Goal: Task Accomplishment & Management: Complete application form

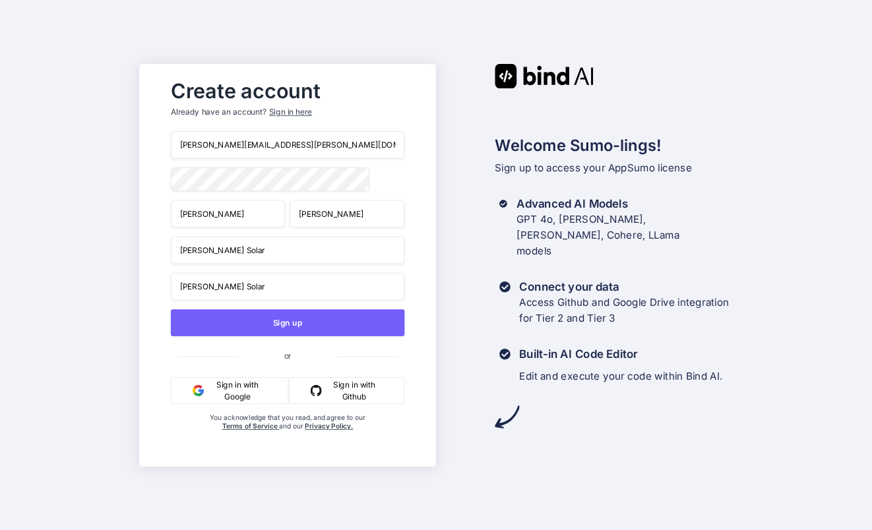
click at [239, 398] on button "Sign in with Google" at bounding box center [229, 390] width 117 height 27
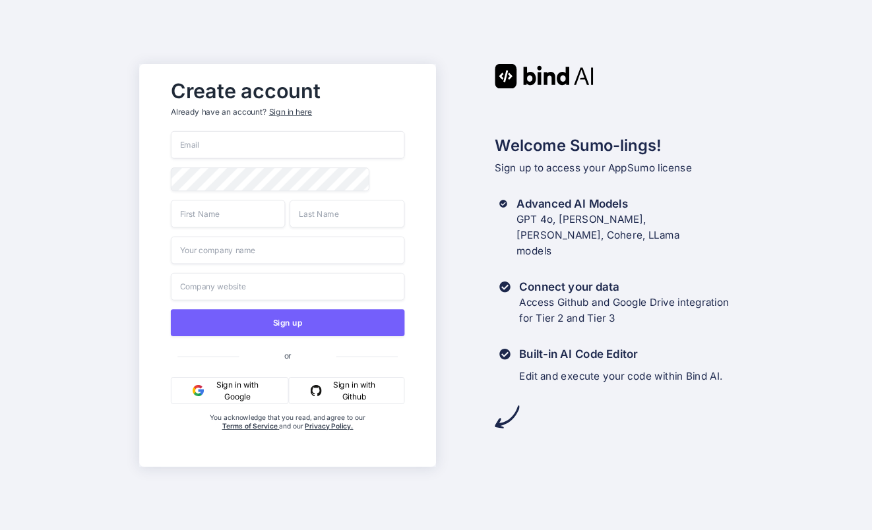
click at [237, 404] on button "Sign in with Google" at bounding box center [229, 390] width 117 height 27
click at [226, 396] on button "Sign in with Google" at bounding box center [229, 390] width 117 height 27
click at [234, 396] on button "Sign in with Google" at bounding box center [229, 390] width 117 height 27
click at [245, 157] on input "email" at bounding box center [287, 145] width 233 height 28
type input "[PERSON_NAME][EMAIL_ADDRESS][PERSON_NAME][DOMAIN_NAME]"
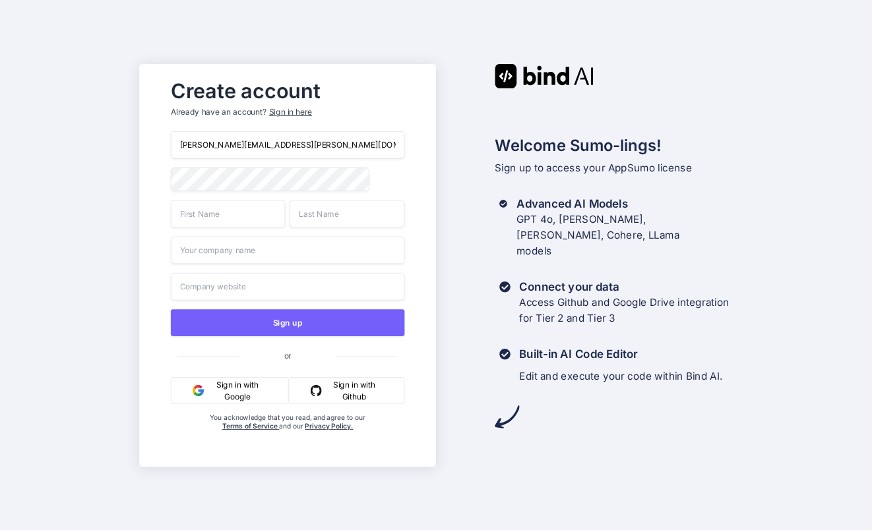
type input "Jonathan"
type input "Nelsen"
type input "Jon Nelsen Solar"
click at [247, 257] on input "Jon Nelsen Solar" at bounding box center [287, 250] width 233 height 28
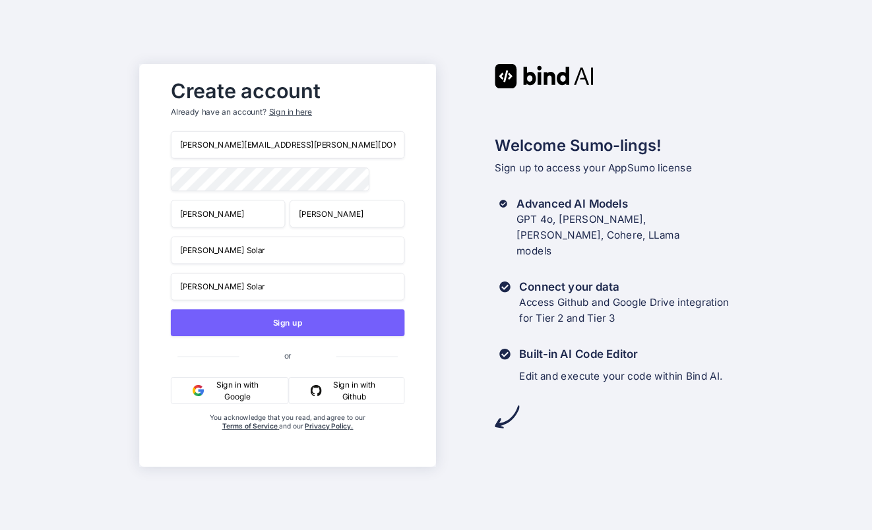
click at [247, 257] on input "Jon Nelsen Solar" at bounding box center [287, 250] width 233 height 28
type input "Do Social Smarter, LLC"
click at [225, 298] on input "Jon Nelsen Solar" at bounding box center [287, 286] width 233 height 28
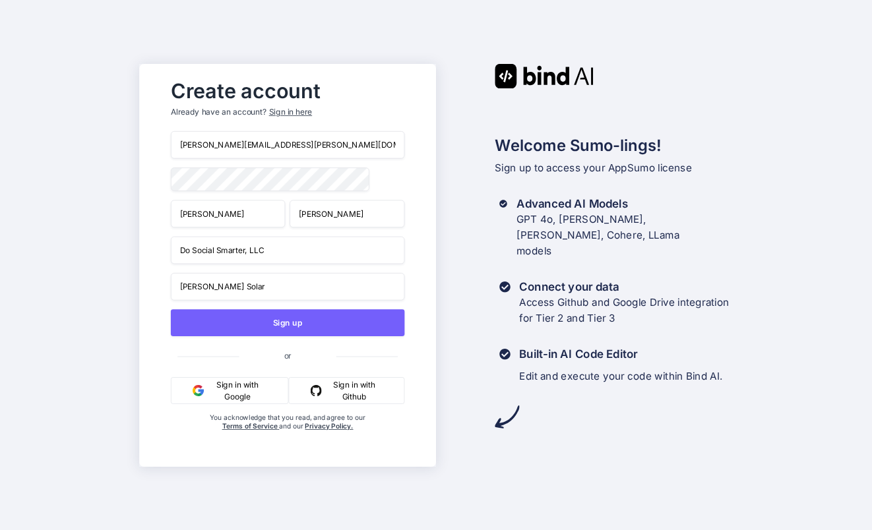
click at [225, 298] on input "Jon Nelsen Solar" at bounding box center [287, 286] width 233 height 28
type input "Do Social Smarter, LLC"
click at [225, 298] on input "Do Social Smarter, LLC" at bounding box center [287, 286] width 233 height 28
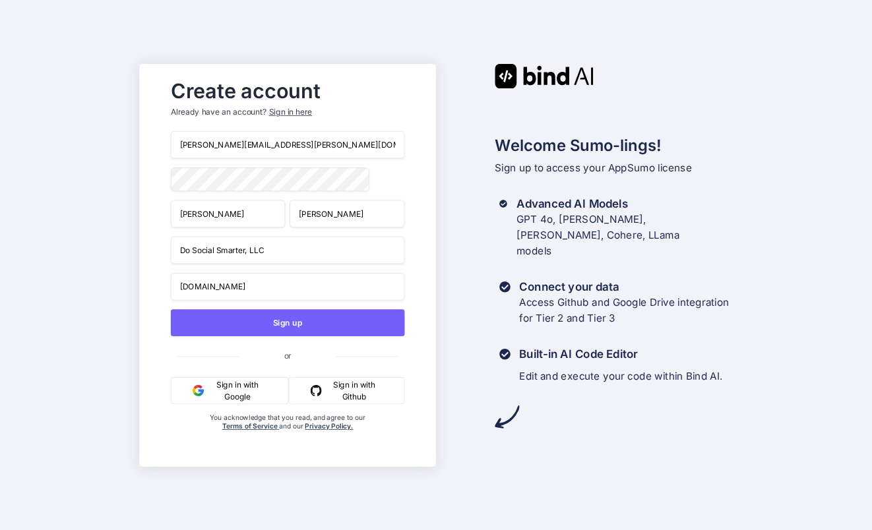
type input "dosocialsmarter.com"
click at [231, 225] on input "Jonathan" at bounding box center [228, 214] width 115 height 28
type input "Jon"
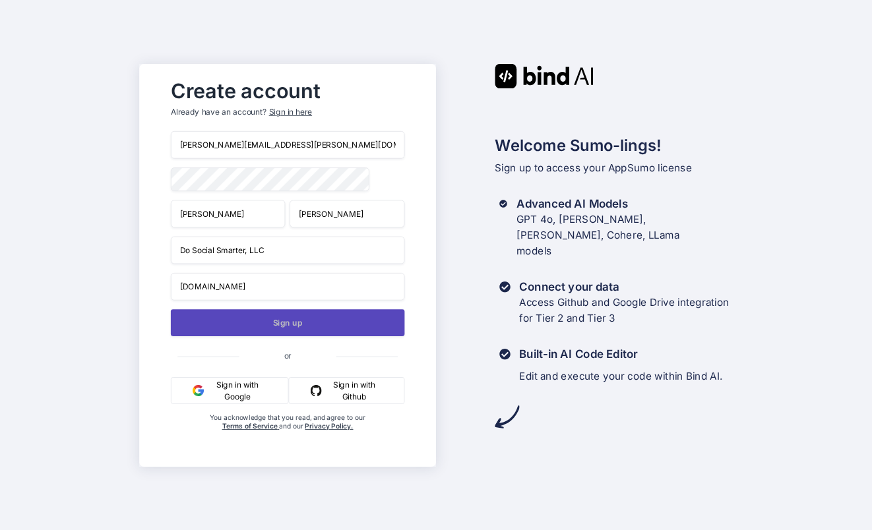
click at [259, 334] on button "Sign up" at bounding box center [287, 322] width 233 height 27
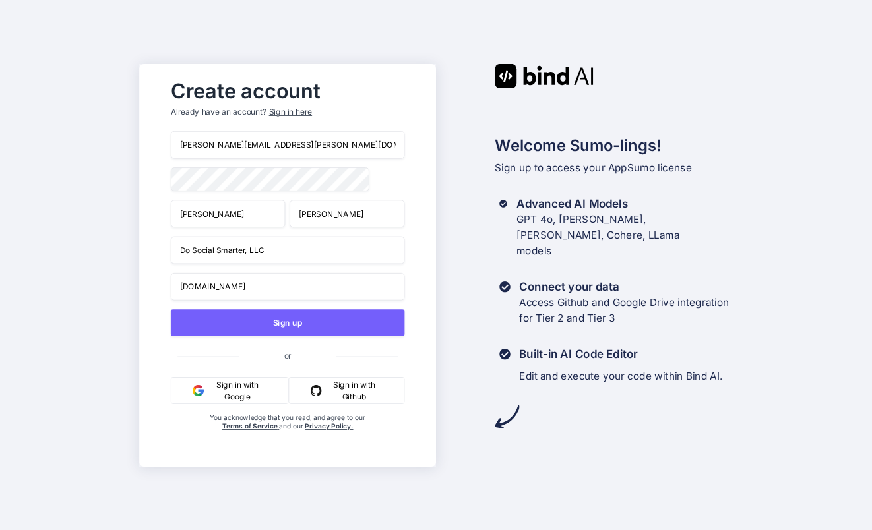
click at [296, 114] on div "Sign in here" at bounding box center [290, 111] width 43 height 11
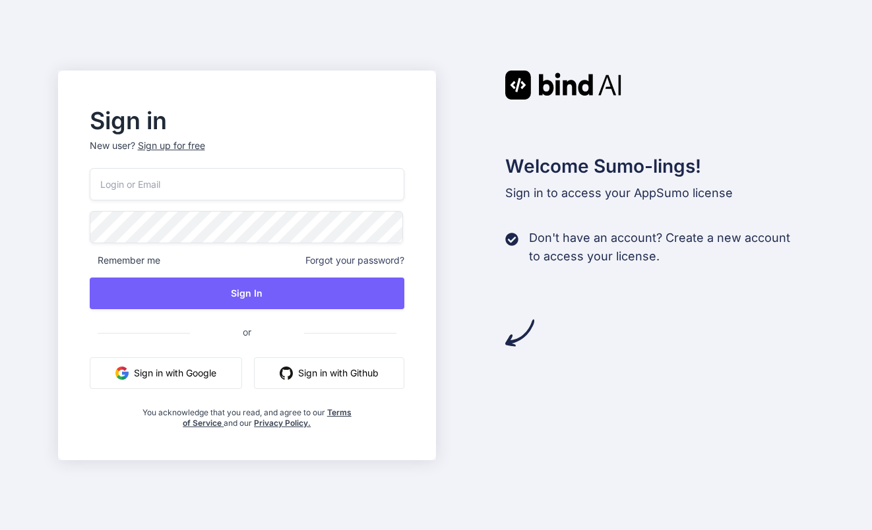
type input "[PERSON_NAME][EMAIL_ADDRESS][PERSON_NAME][DOMAIN_NAME]"
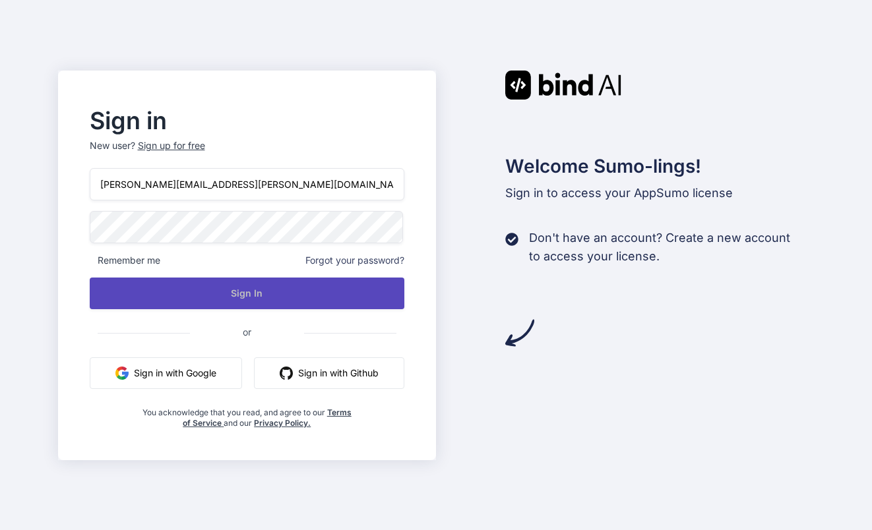
click at [220, 301] on button "Sign In" at bounding box center [247, 294] width 315 height 32
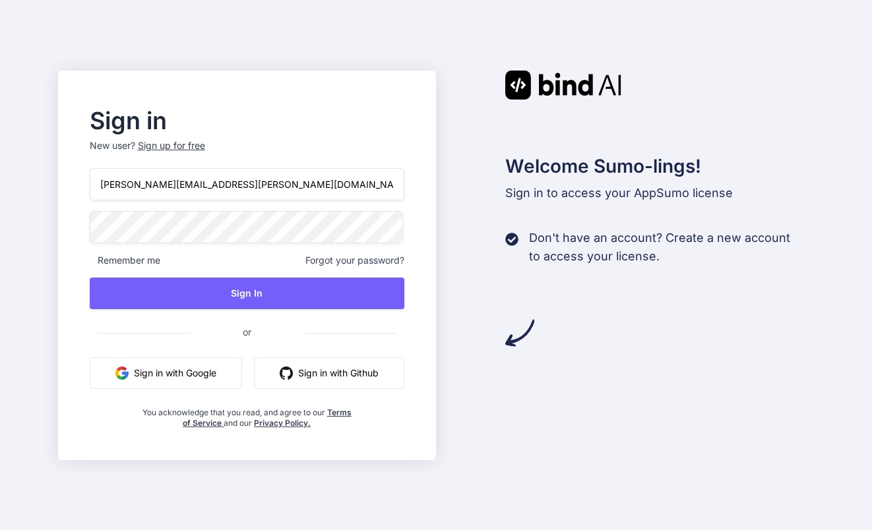
click at [185, 381] on button "Sign in with Google" at bounding box center [166, 373] width 152 height 32
click at [212, 380] on button "Sign in with Google" at bounding box center [166, 373] width 152 height 32
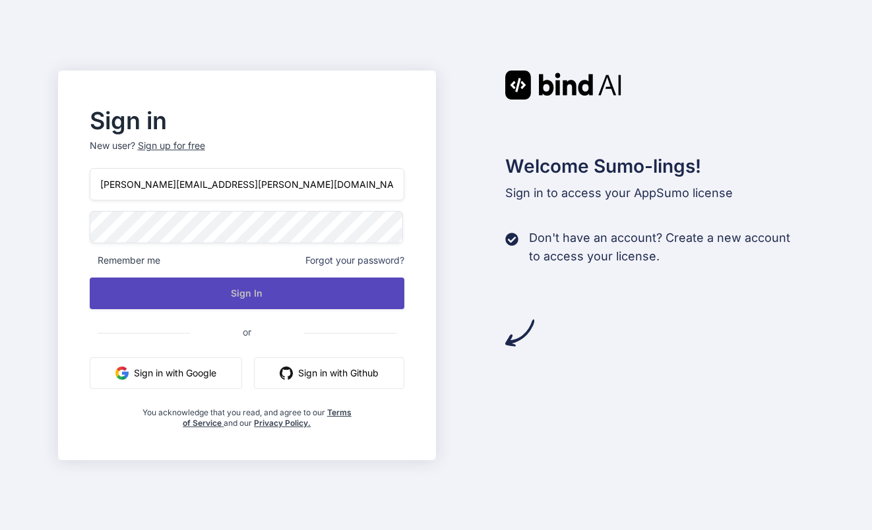
click at [229, 292] on button "Sign In" at bounding box center [247, 294] width 315 height 32
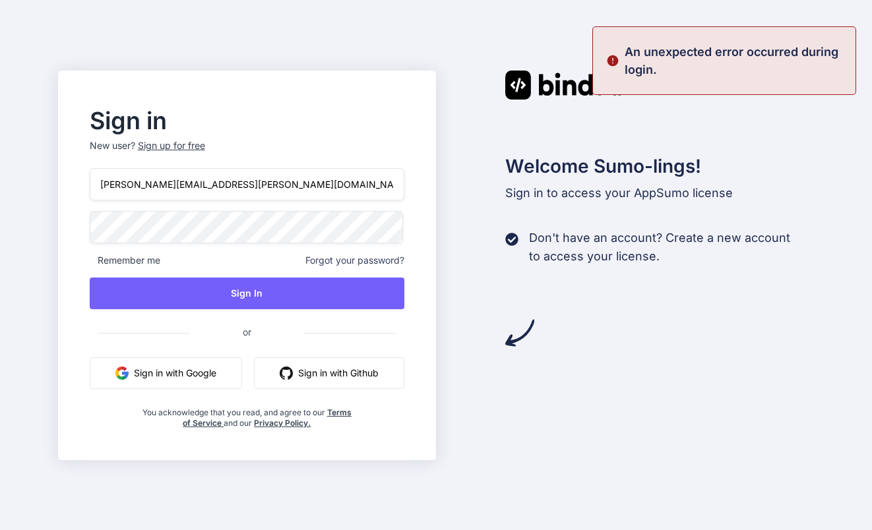
click at [162, 376] on button "Sign in with Google" at bounding box center [166, 373] width 152 height 32
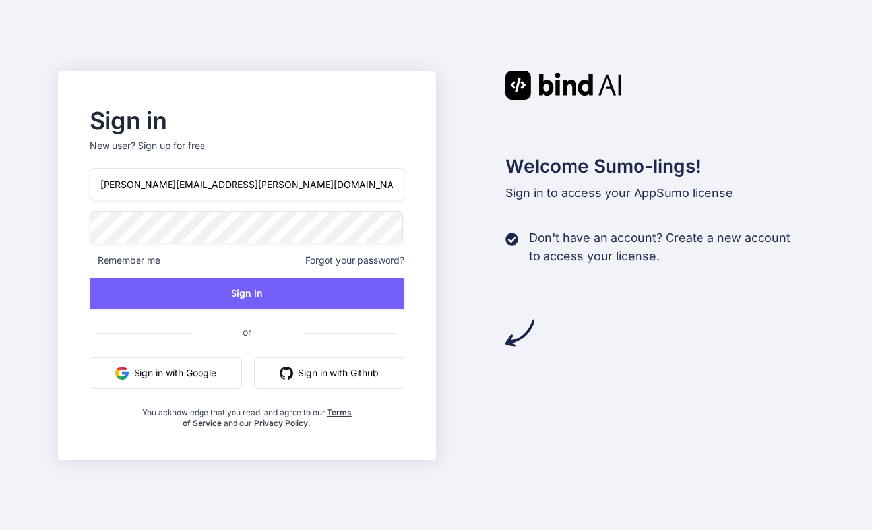
click at [195, 371] on button "Sign in with Google" at bounding box center [166, 373] width 152 height 32
click at [629, 20] on div "Sign in New user? Sign up for free jon.nelsen@dosocialsmarter.com Remember me F…" at bounding box center [436, 265] width 872 height 530
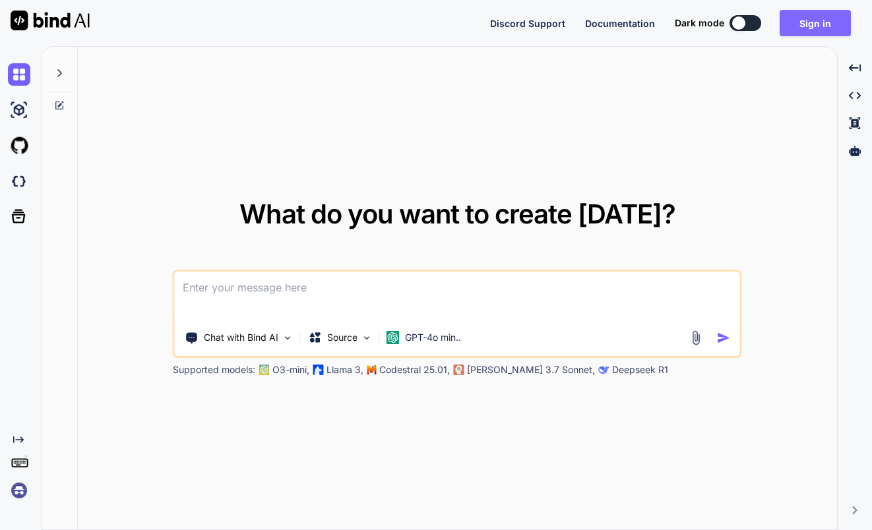
click at [811, 24] on button "Sign in" at bounding box center [814, 23] width 71 height 26
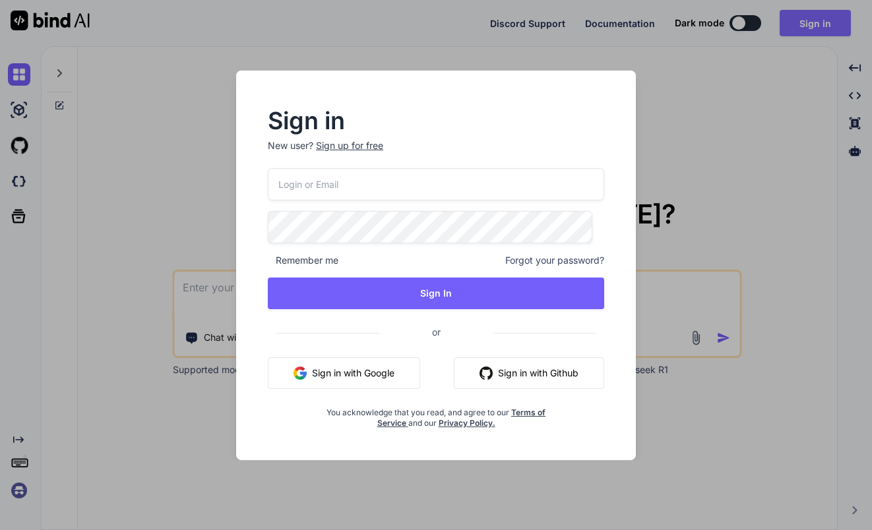
type input "[PERSON_NAME][EMAIL_ADDRESS][PERSON_NAME][DOMAIN_NAME]"
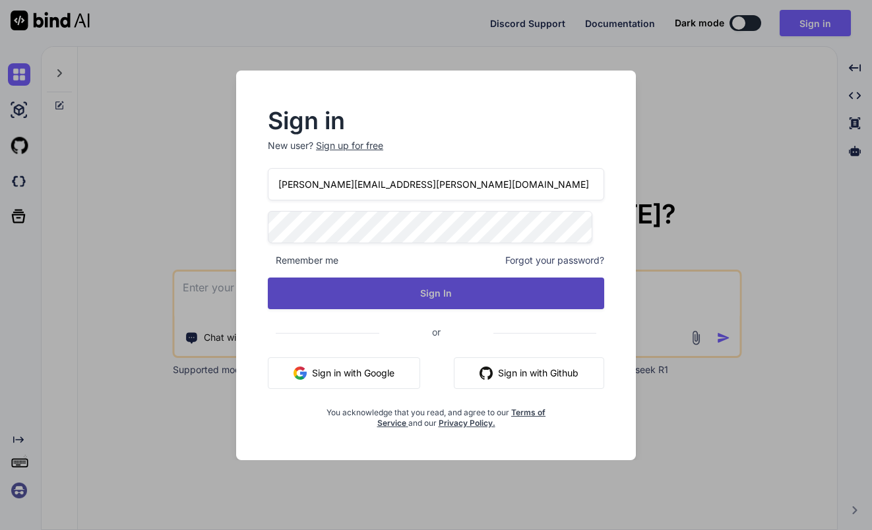
click at [385, 300] on button "Sign In" at bounding box center [436, 294] width 336 height 32
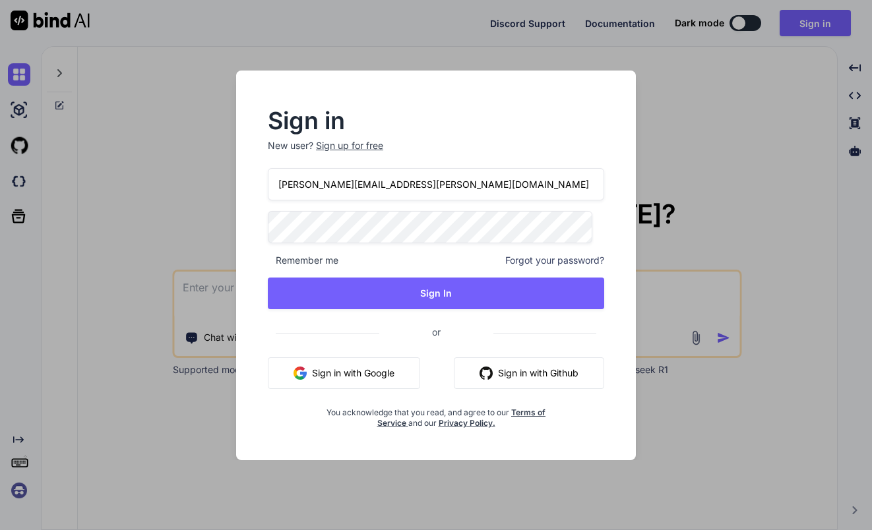
click at [351, 383] on button "Sign in with Google" at bounding box center [344, 373] width 152 height 32
click at [314, 371] on button "Sign in with Google" at bounding box center [344, 373] width 152 height 32
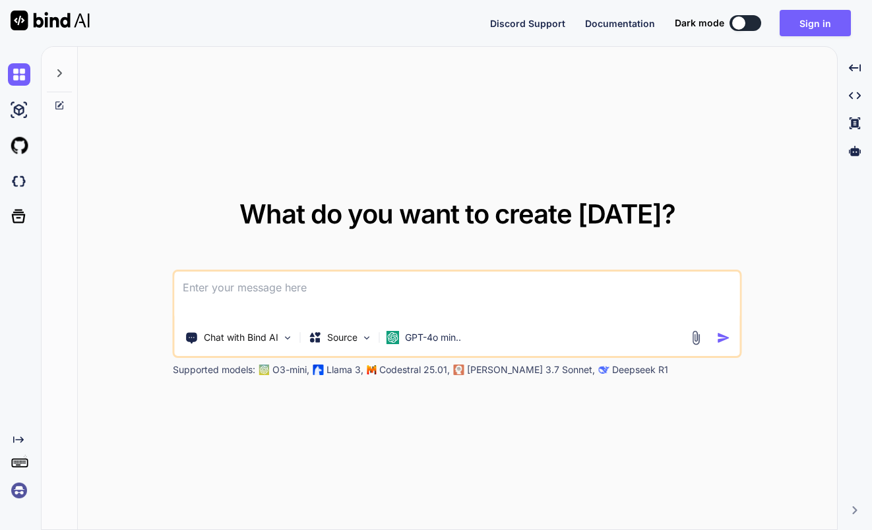
click at [750, 24] on button at bounding box center [745, 23] width 32 height 16
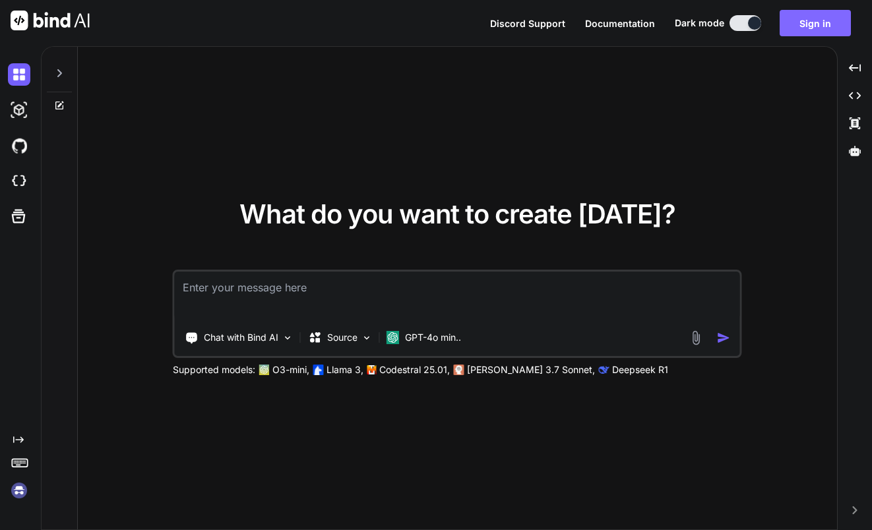
click at [808, 24] on button "Sign in" at bounding box center [814, 23] width 71 height 26
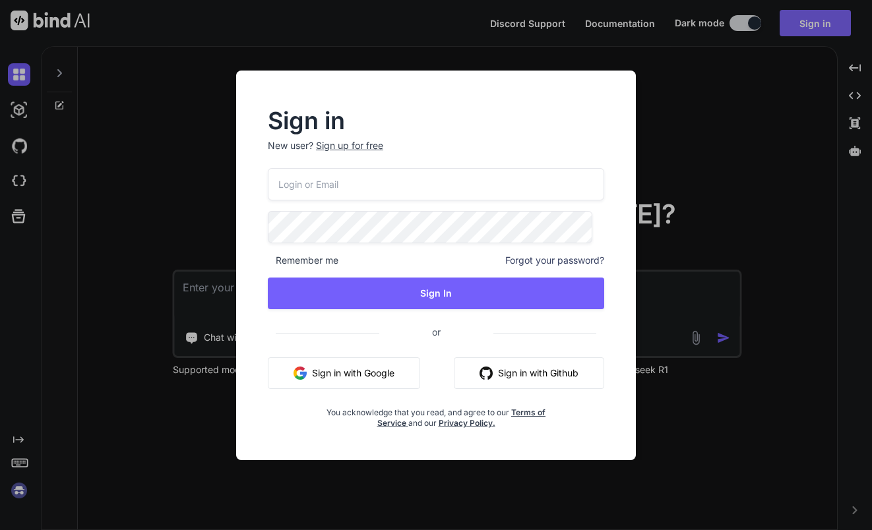
type input "[PERSON_NAME][EMAIL_ADDRESS][PERSON_NAME][DOMAIN_NAME]"
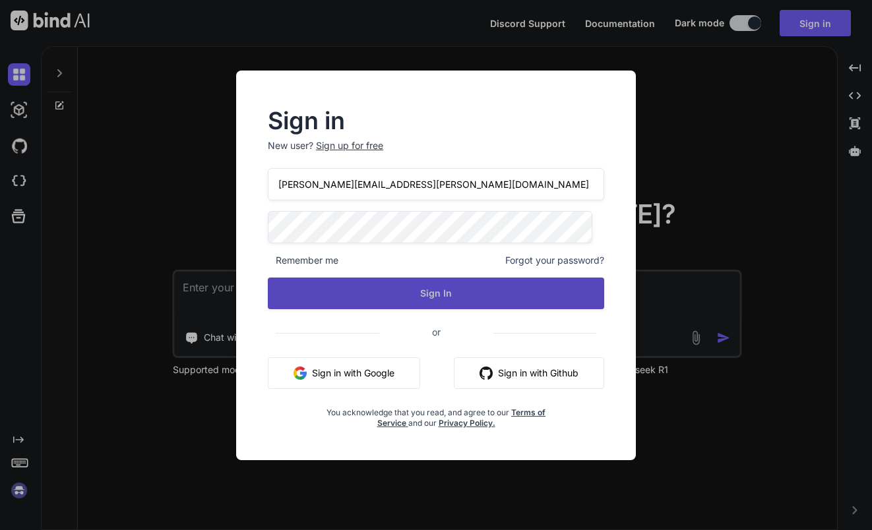
click at [414, 297] on button "Sign In" at bounding box center [436, 294] width 336 height 32
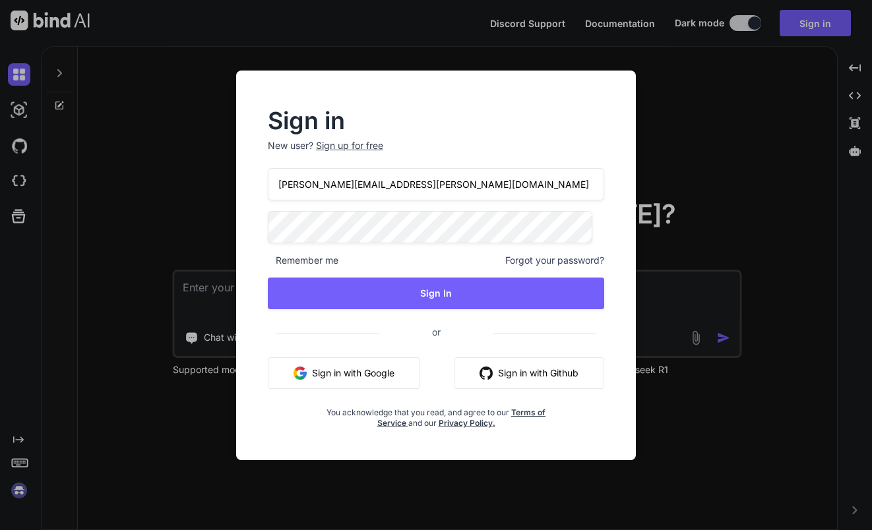
click at [388, 379] on button "Sign in with Google" at bounding box center [344, 373] width 152 height 32
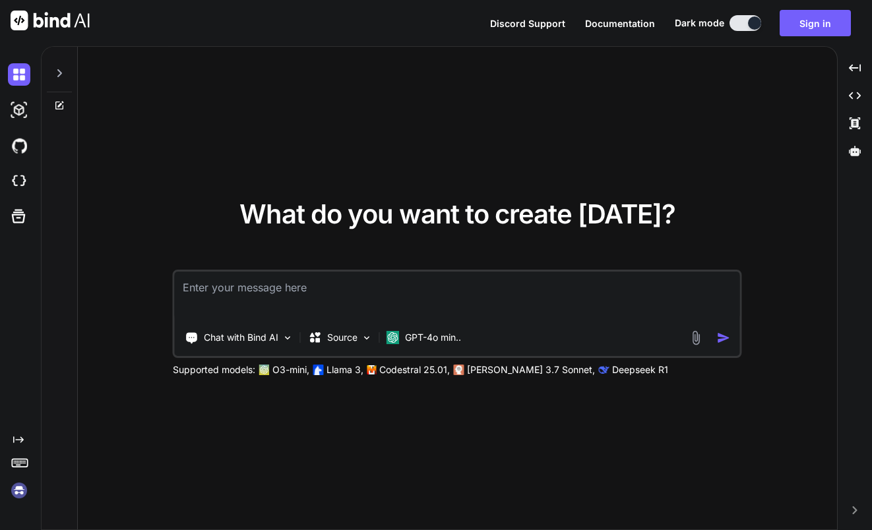
click at [324, 281] on textarea at bounding box center [457, 296] width 565 height 49
click at [19, 490] on img at bounding box center [19, 490] width 22 height 22
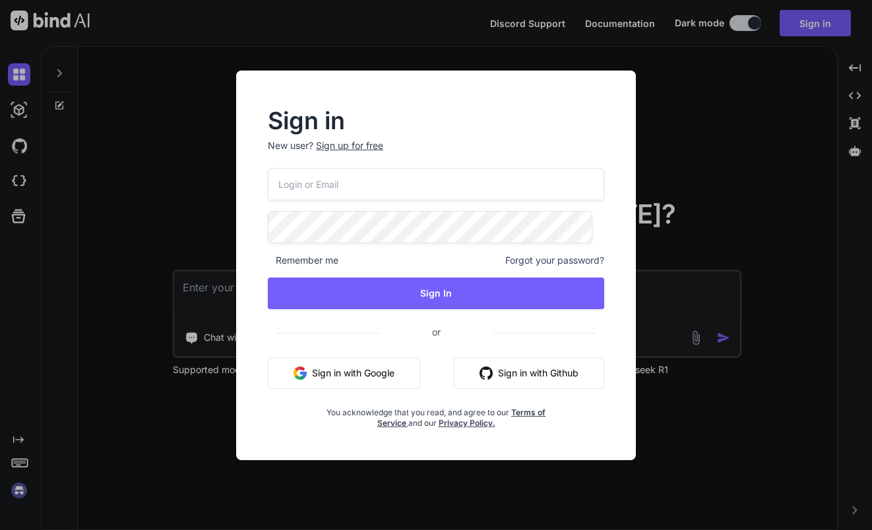
type input "[PERSON_NAME][EMAIL_ADDRESS][PERSON_NAME][DOMAIN_NAME]"
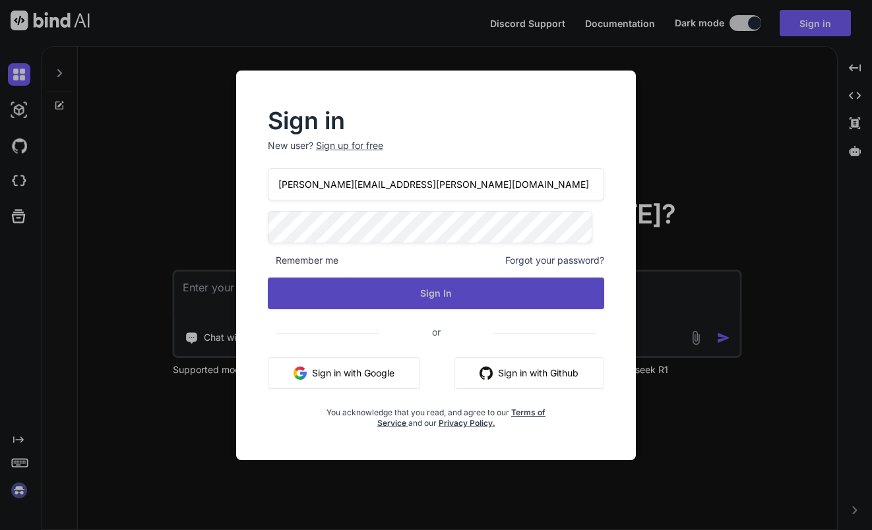
click at [393, 298] on button "Sign In" at bounding box center [436, 294] width 336 height 32
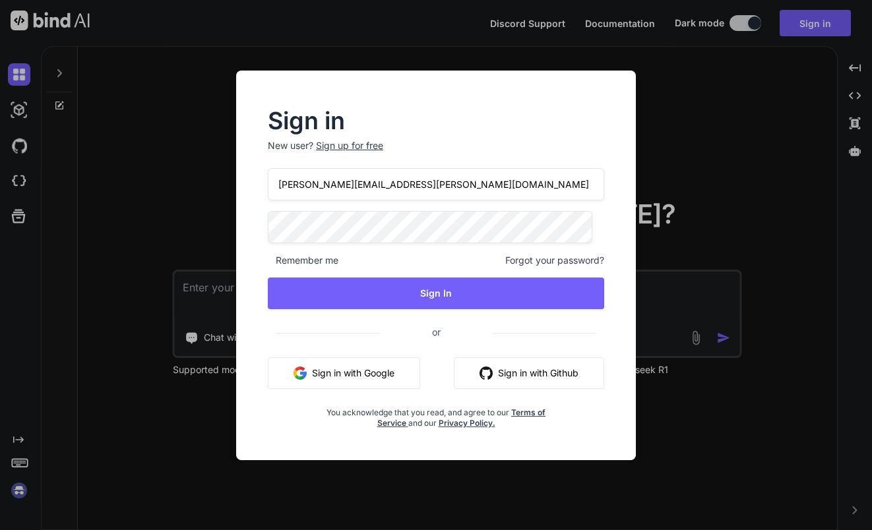
click at [371, 375] on button "Sign in with Google" at bounding box center [344, 373] width 152 height 32
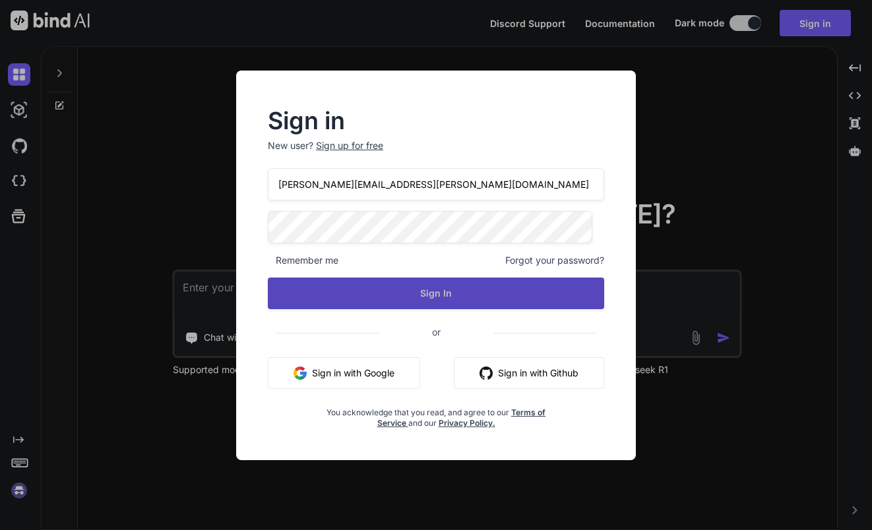
click at [354, 300] on button "Sign In" at bounding box center [436, 294] width 336 height 32
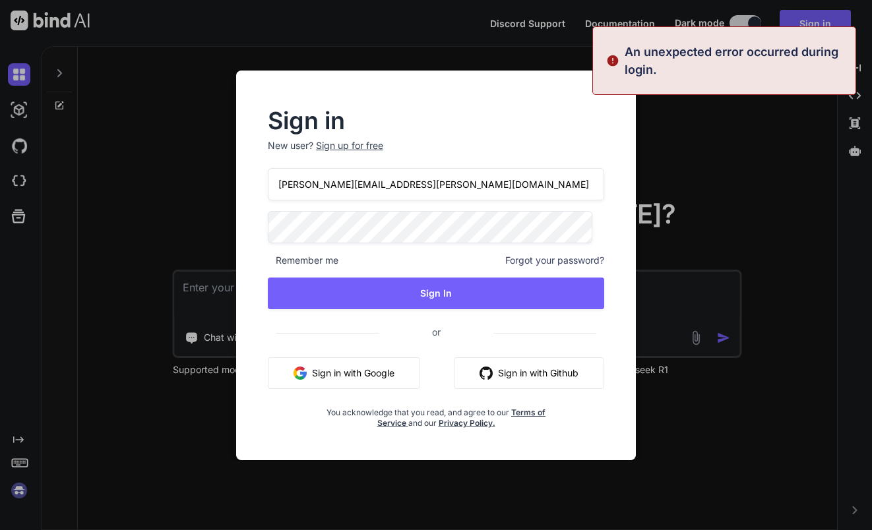
click at [655, 117] on div "Sign in New user? Sign up for free [PERSON_NAME][EMAIL_ADDRESS][PERSON_NAME][DO…" at bounding box center [436, 265] width 872 height 530
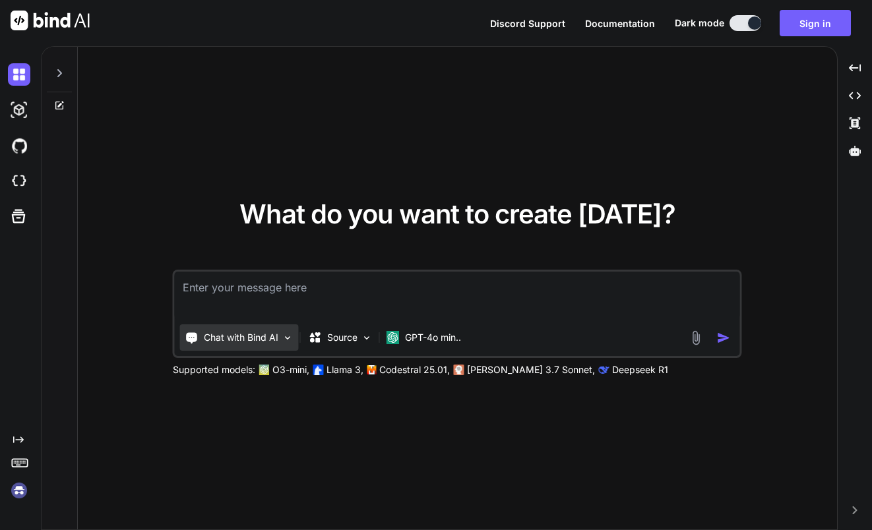
click at [288, 336] on img at bounding box center [287, 337] width 11 height 11
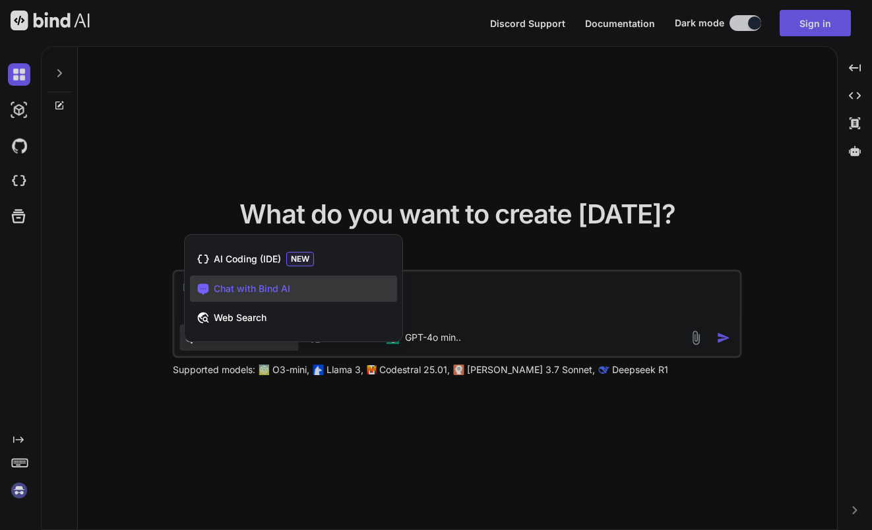
click at [466, 286] on div at bounding box center [436, 265] width 872 height 530
